Goal: Information Seeking & Learning: Learn about a topic

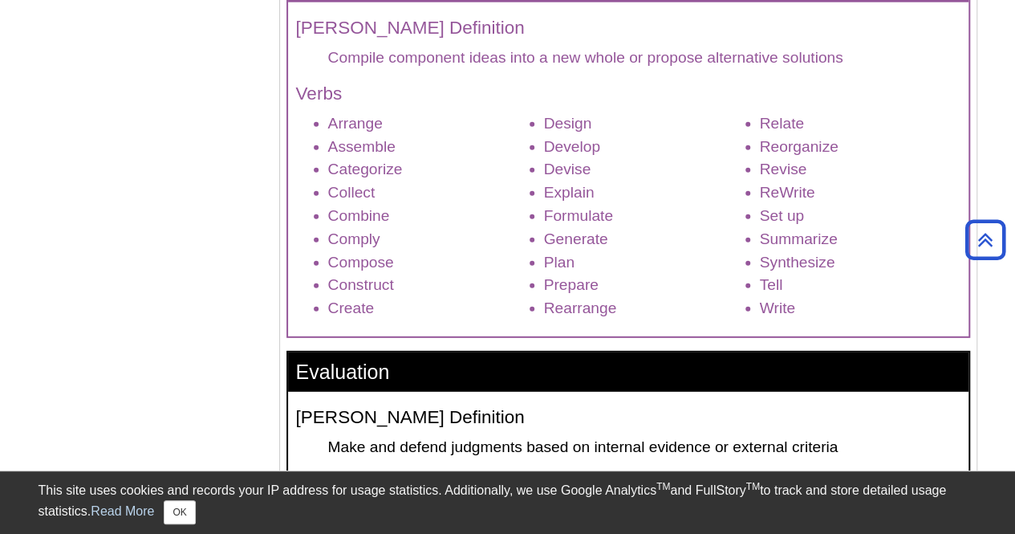
scroll to position [2102, 0]
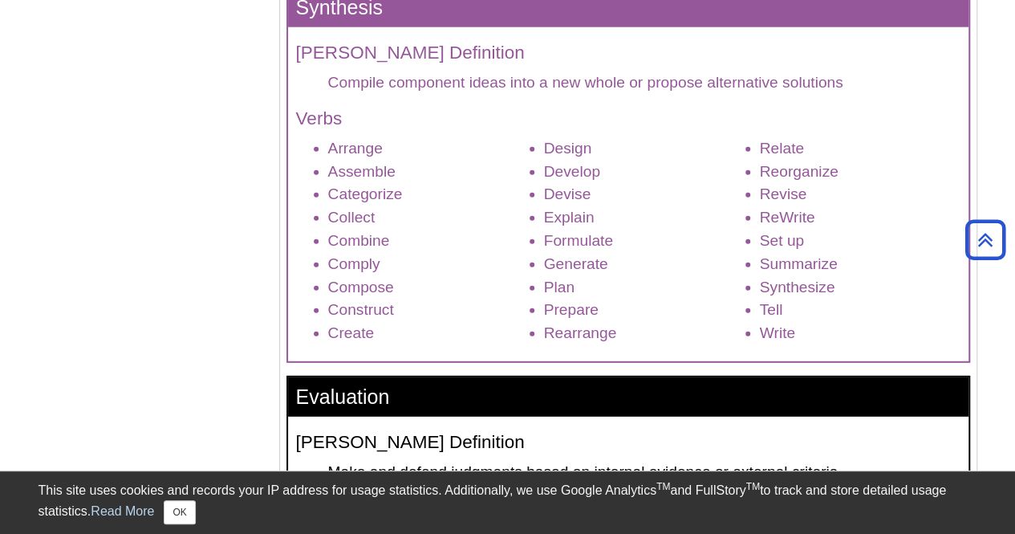
click at [587, 137] on li "Design" at bounding box center [644, 148] width 201 height 23
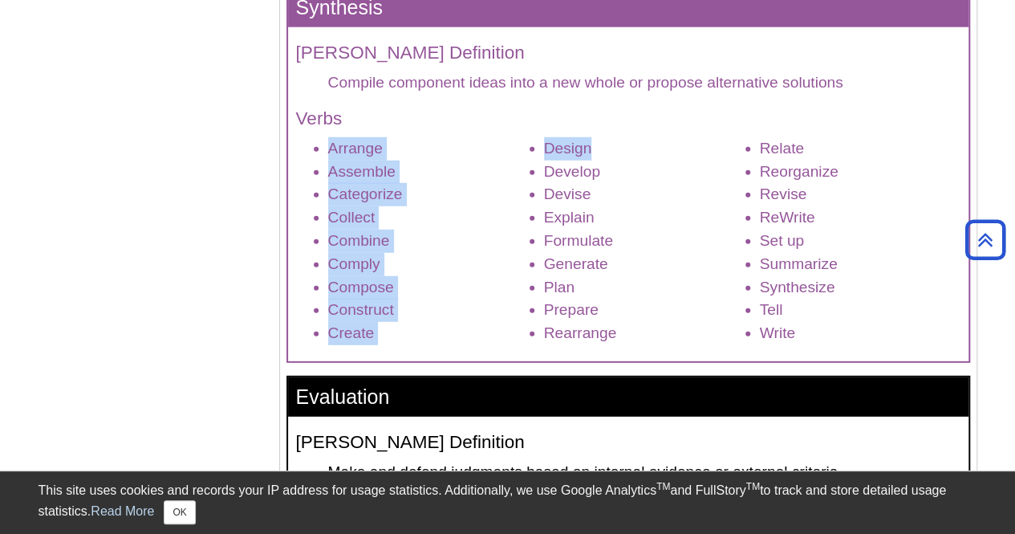
drag, startPoint x: 590, startPoint y: 153, endPoint x: 324, endPoint y: 153, distance: 266.4
click at [324, 153] on ul "Arrange Assemble Categorize Collect Combine Comply Compose Construct Create Des…" at bounding box center [628, 241] width 664 height 208
click at [398, 196] on li "Categorize" at bounding box center [428, 194] width 201 height 23
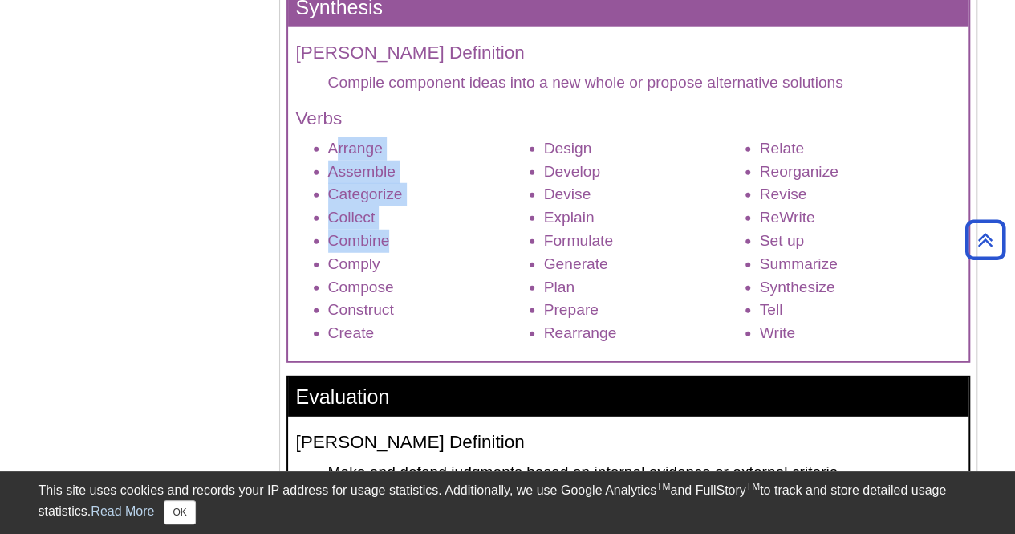
drag, startPoint x: 411, startPoint y: 250, endPoint x: 339, endPoint y: 150, distance: 123.6
click at [339, 150] on ul "Arrange Assemble Categorize Collect Combine Comply Compose Construct Create Des…" at bounding box center [628, 241] width 664 height 208
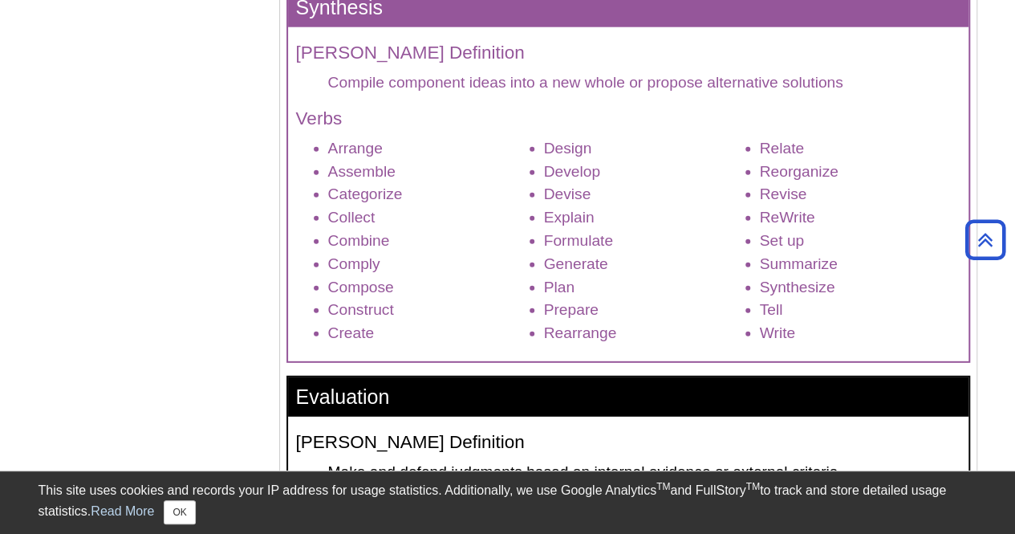
click at [606, 201] on li "Devise" at bounding box center [644, 194] width 201 height 23
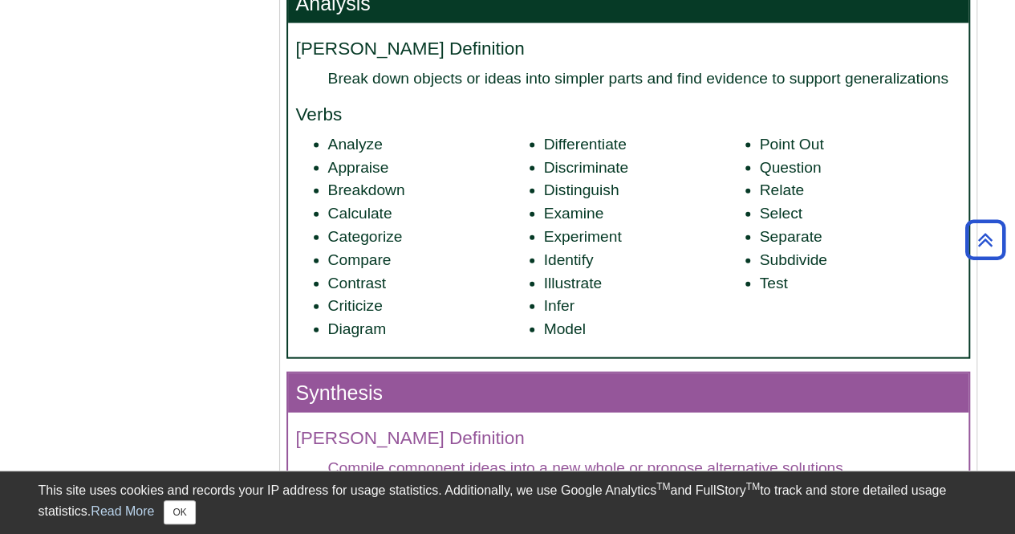
scroll to position [1683, 0]
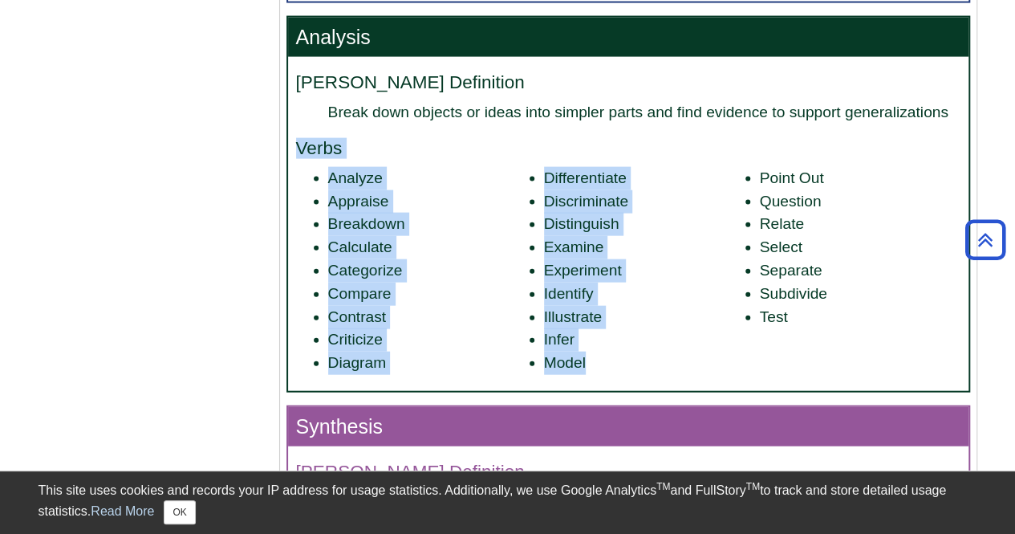
drag, startPoint x: 589, startPoint y: 363, endPoint x: 290, endPoint y: 140, distance: 372.6
click at [290, 140] on div "[PERSON_NAME] Definition Break down objects or ideas into simpler parts and fin…" at bounding box center [628, 224] width 680 height 334
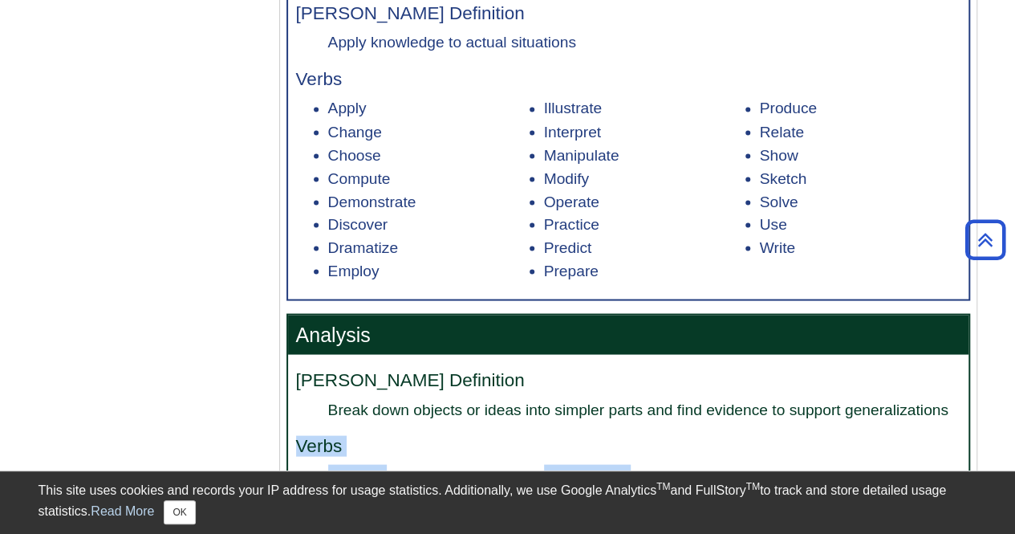
scroll to position [1380, 0]
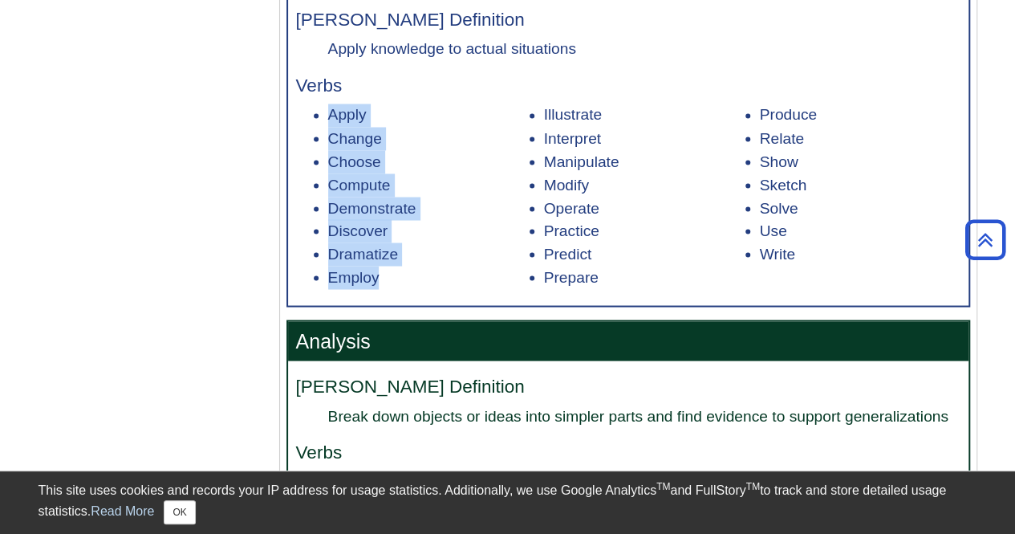
drag, startPoint x: 379, startPoint y: 269, endPoint x: 296, endPoint y: 108, distance: 180.5
click at [296, 108] on ul "Apply Change Choose Compute Demonstrate Discover Dramatize Employ Illustrate In…" at bounding box center [628, 195] width 664 height 185
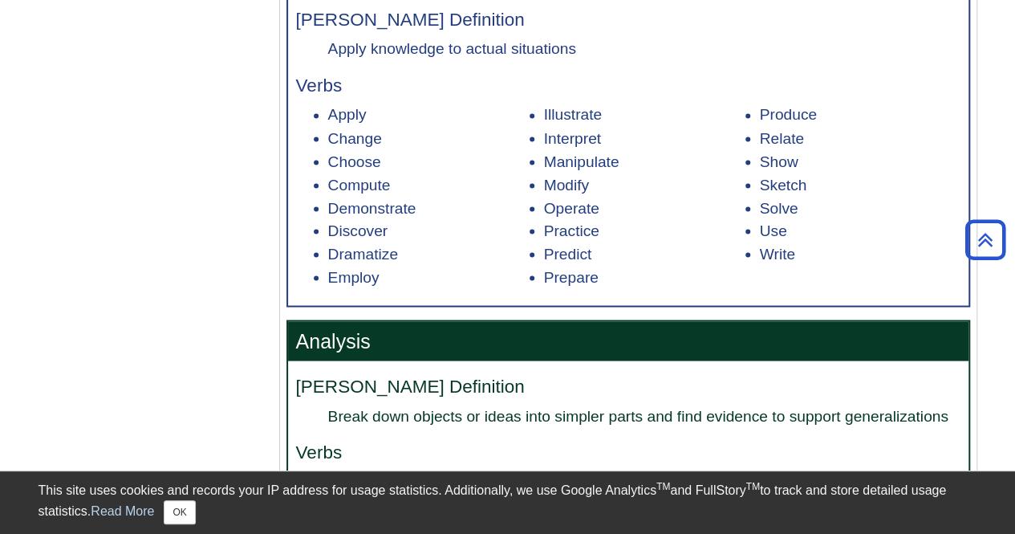
click at [538, 183] on ul "Apply Change Choose Compute Demonstrate Discover Dramatize Employ Illustrate In…" at bounding box center [628, 195] width 664 height 185
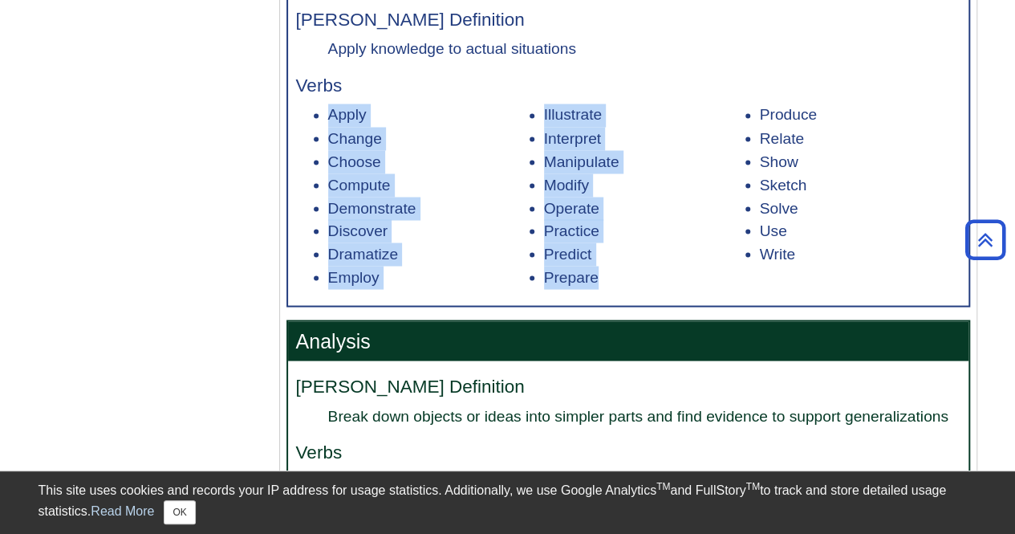
drag, startPoint x: 616, startPoint y: 282, endPoint x: 513, endPoint y: 88, distance: 219.3
click at [513, 88] on div "[PERSON_NAME] Definition Apply knowledge to actual situations Verbs Apply Chang…" at bounding box center [628, 149] width 680 height 310
click at [682, 207] on li "Operate" at bounding box center [644, 208] width 201 height 23
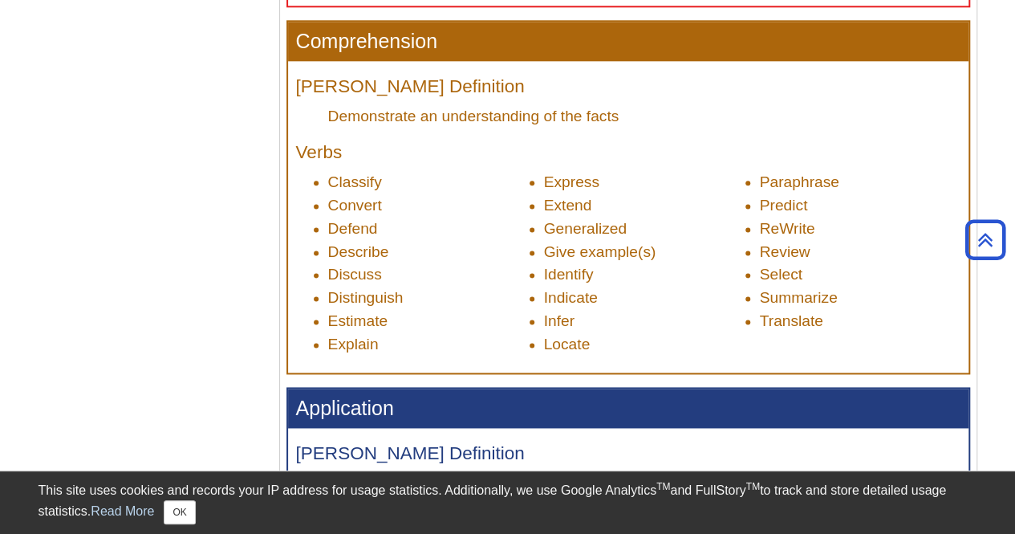
scroll to position [944, 0]
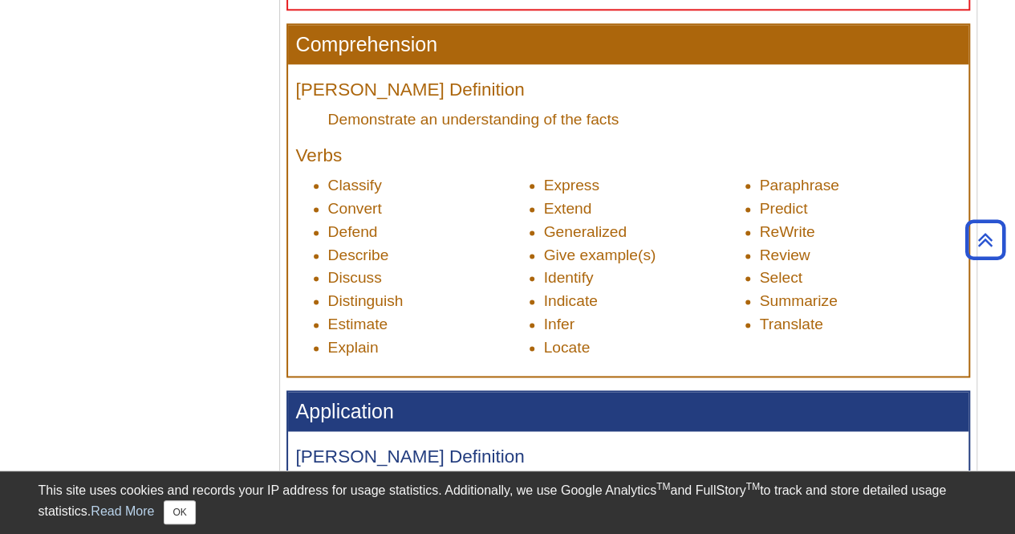
click at [574, 346] on li "Locate" at bounding box center [644, 347] width 201 height 23
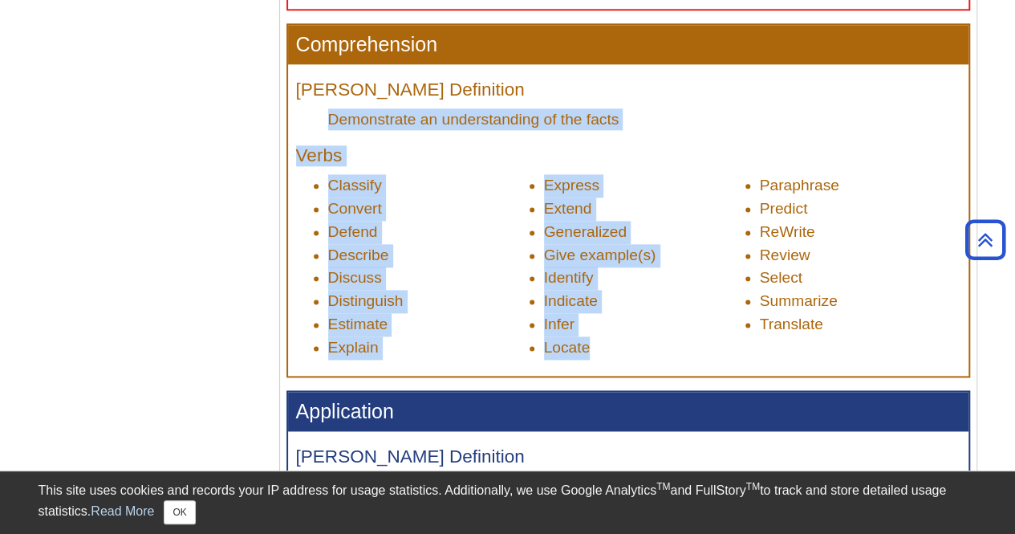
drag, startPoint x: 615, startPoint y: 346, endPoint x: 283, endPoint y: 122, distance: 399.9
click at [653, 291] on li "Indicate" at bounding box center [644, 301] width 201 height 23
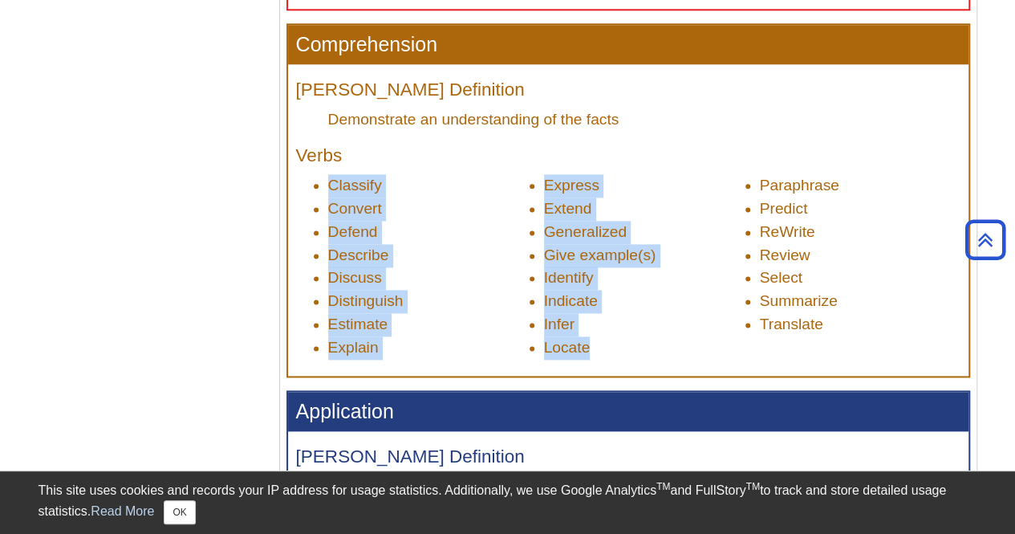
drag, startPoint x: 603, startPoint y: 347, endPoint x: 328, endPoint y: 193, distance: 315.4
click at [328, 193] on ul "Classify Convert Defend Describe Discuss Distinguish Estimate Explain Express E…" at bounding box center [628, 266] width 664 height 185
click at [666, 267] on li "Identify" at bounding box center [644, 277] width 201 height 23
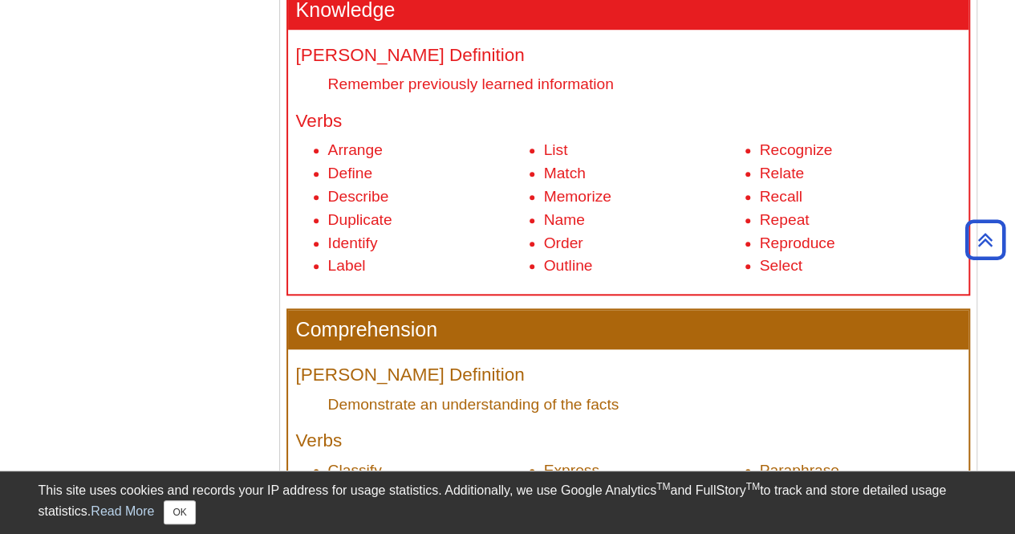
scroll to position [658, 0]
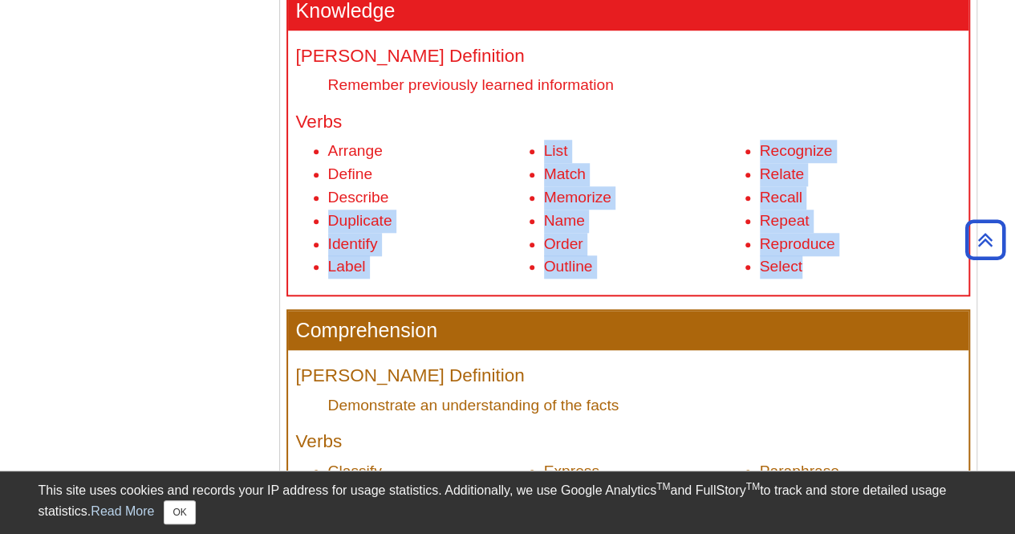
drag, startPoint x: 815, startPoint y: 273, endPoint x: 423, endPoint y: 195, distance: 400.0
click at [423, 195] on ul "Arrange Define Describe Duplicate Identify Label List Match Memorize Name Order…" at bounding box center [628, 209] width 664 height 139
click at [427, 201] on li "Describe" at bounding box center [428, 197] width 201 height 23
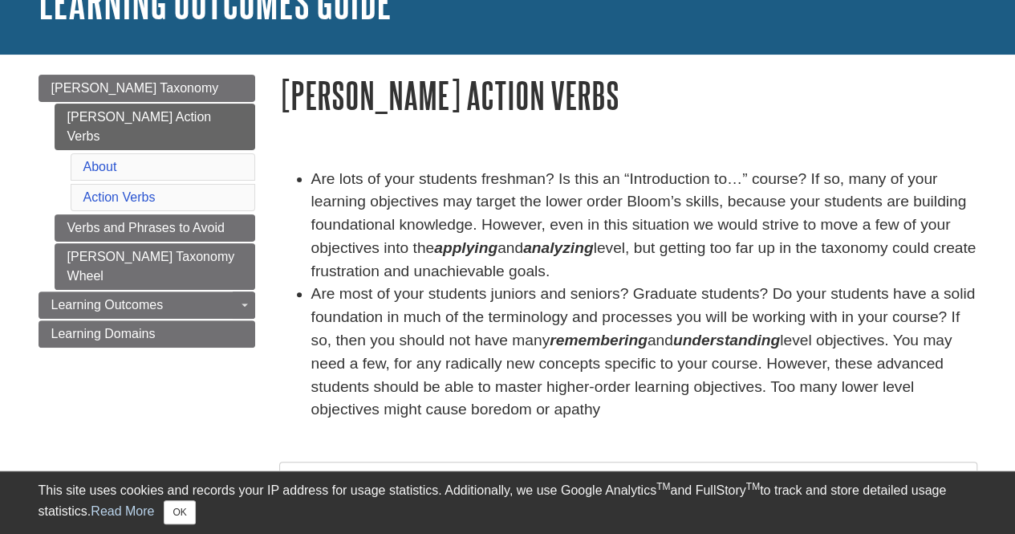
scroll to position [122, 0]
